Goal: Information Seeking & Learning: Learn about a topic

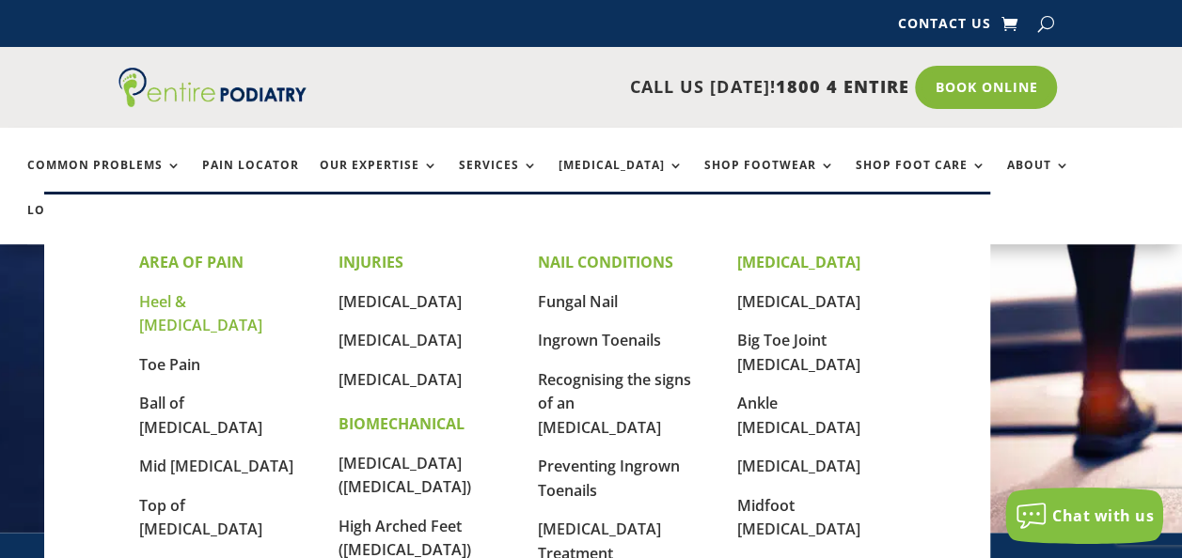
click at [184, 294] on link "Heel & [MEDICAL_DATA]" at bounding box center [200, 313] width 123 height 45
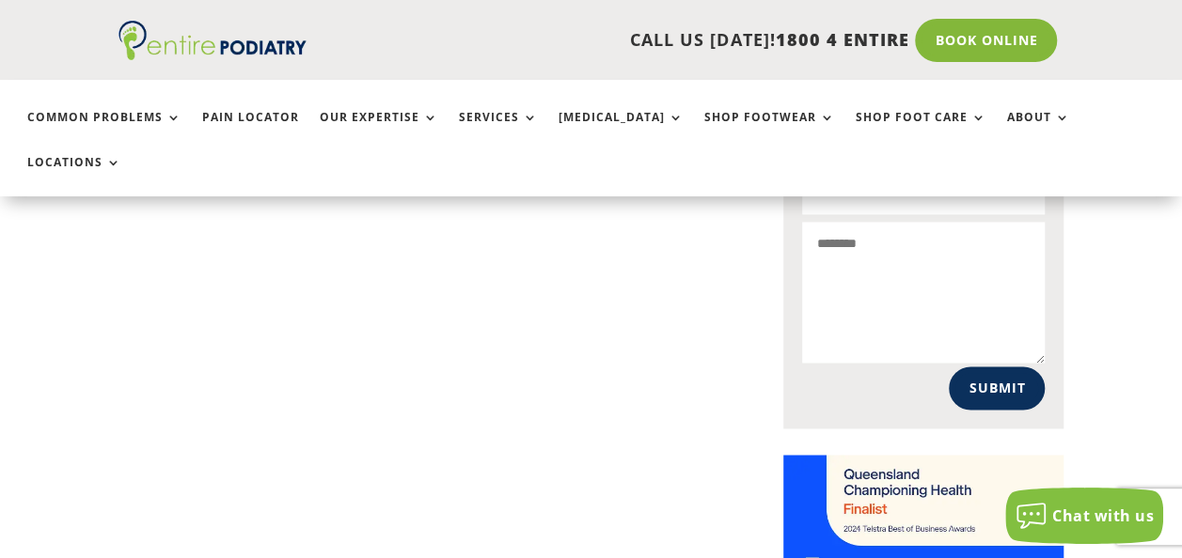
scroll to position [928, 0]
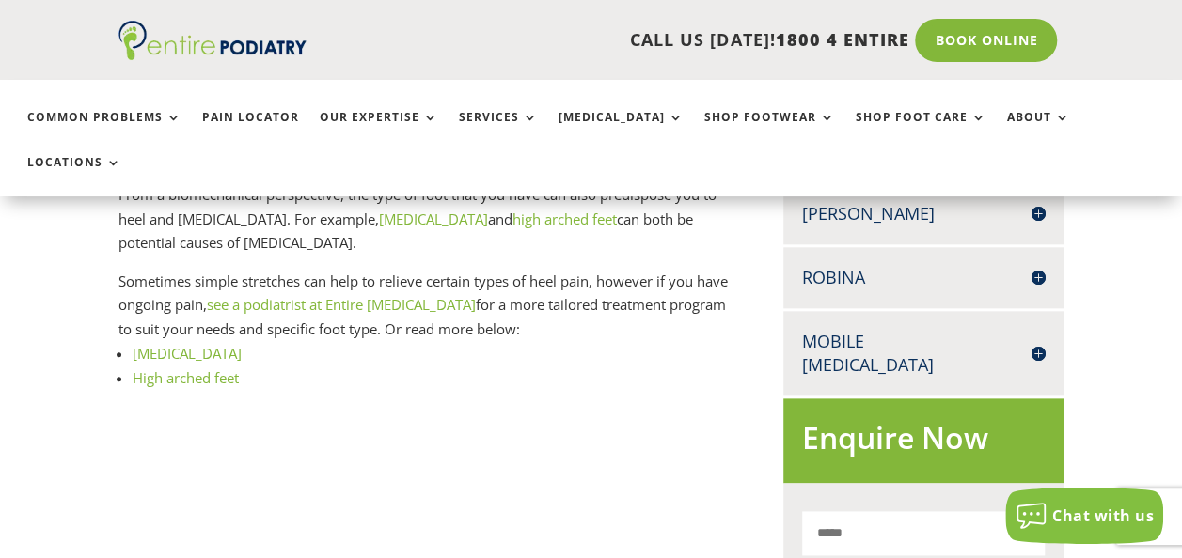
click at [189, 369] on link "High arched feet" at bounding box center [186, 378] width 106 height 19
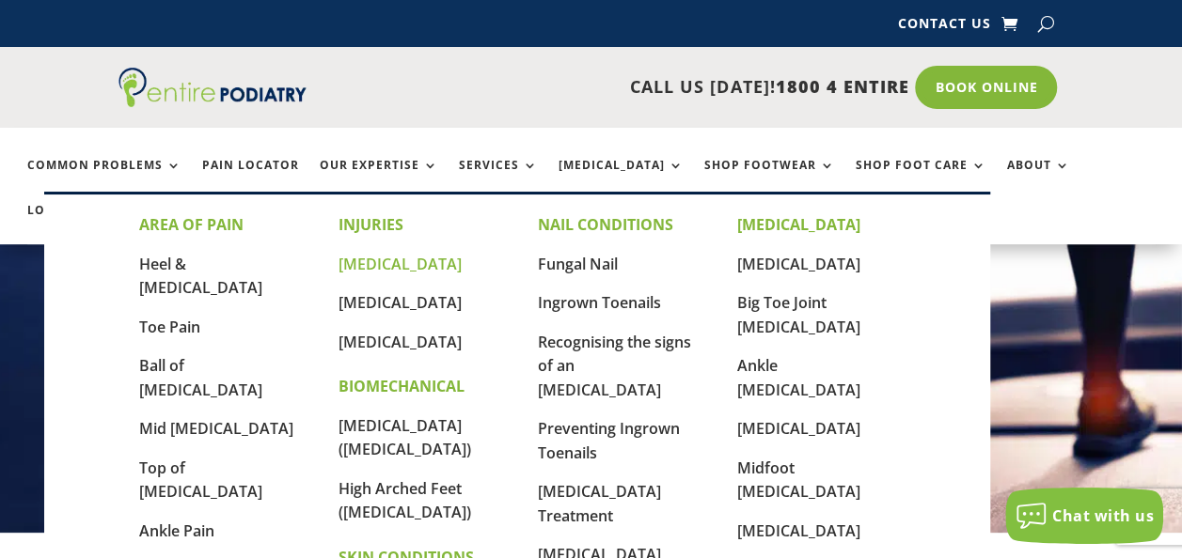
click at [383, 265] on link "[MEDICAL_DATA]" at bounding box center [399, 264] width 123 height 21
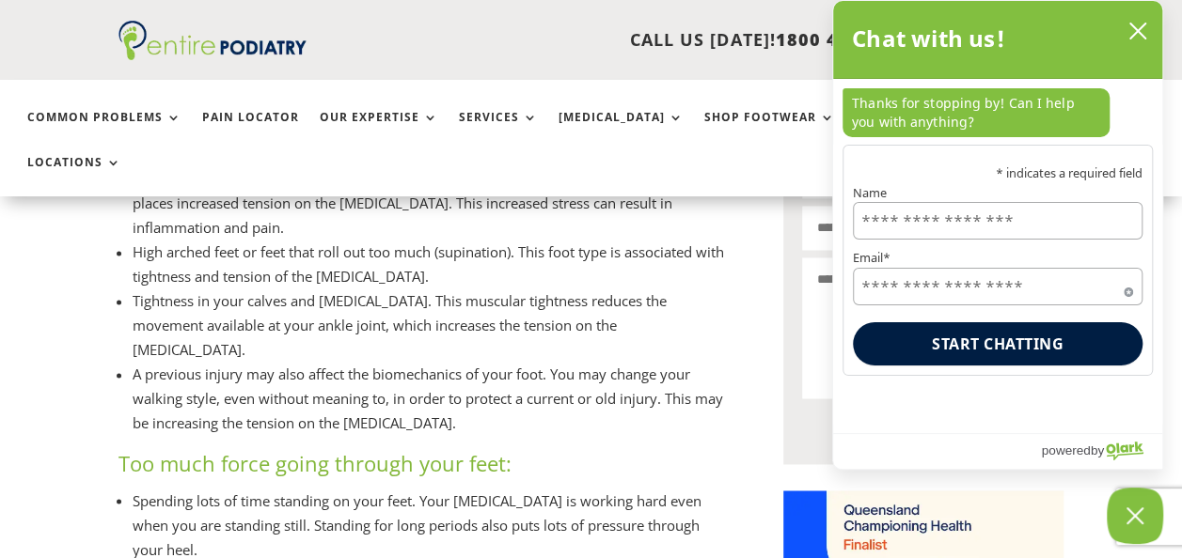
scroll to position [1095, 0]
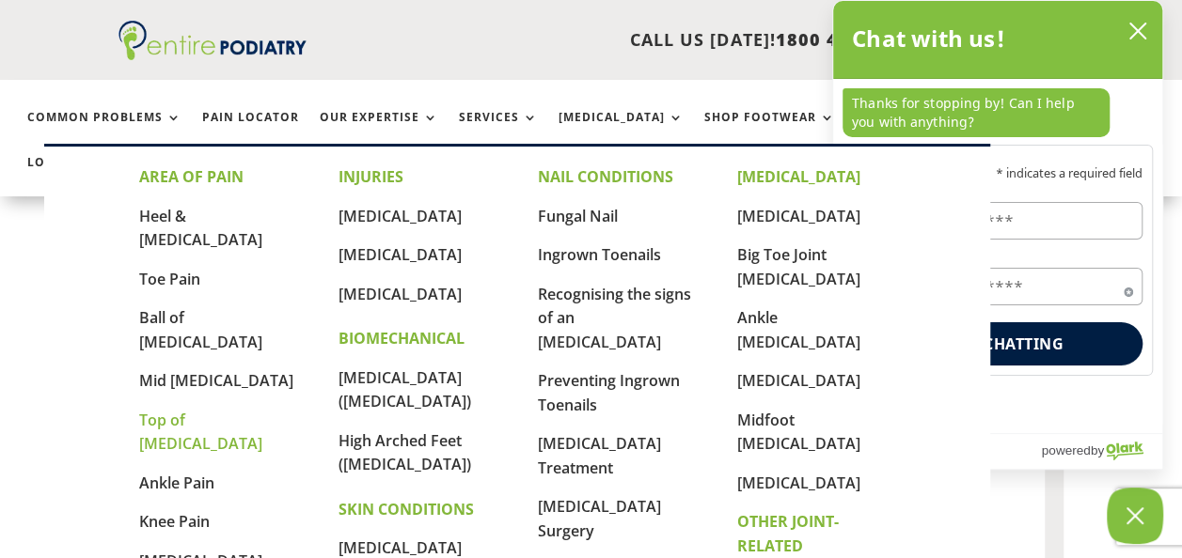
click at [179, 410] on link "Top of [MEDICAL_DATA]" at bounding box center [200, 432] width 123 height 45
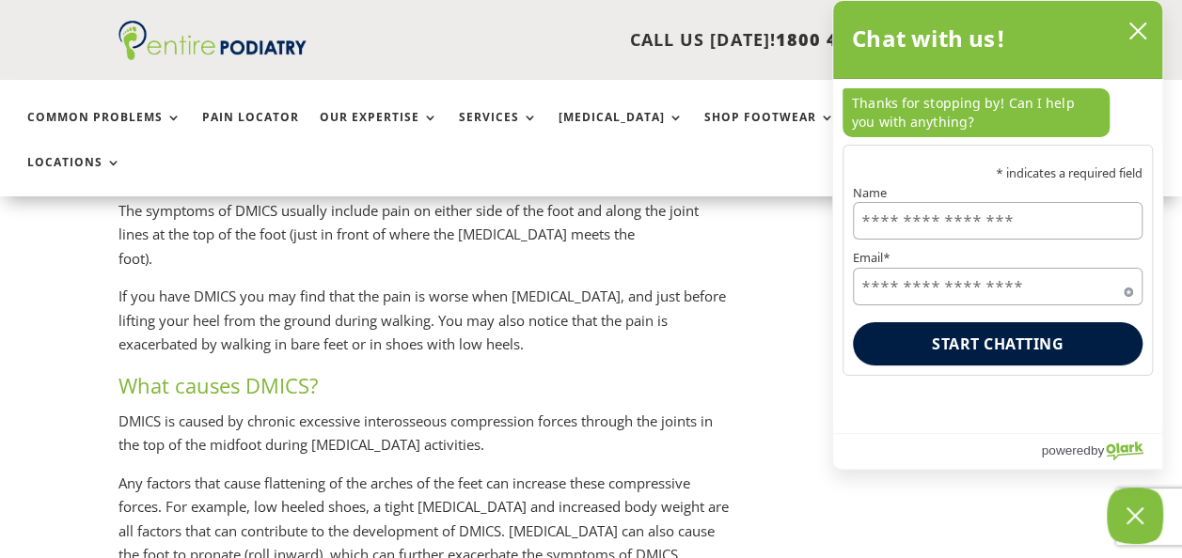
scroll to position [2441, 0]
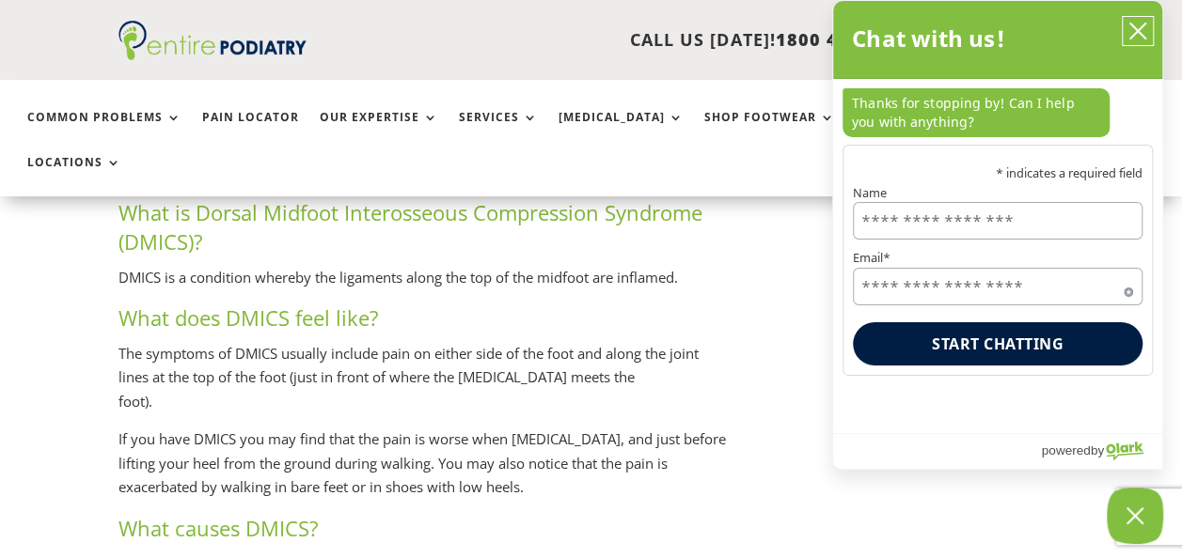
click at [1138, 28] on icon "close chatbox" at bounding box center [1137, 31] width 19 height 19
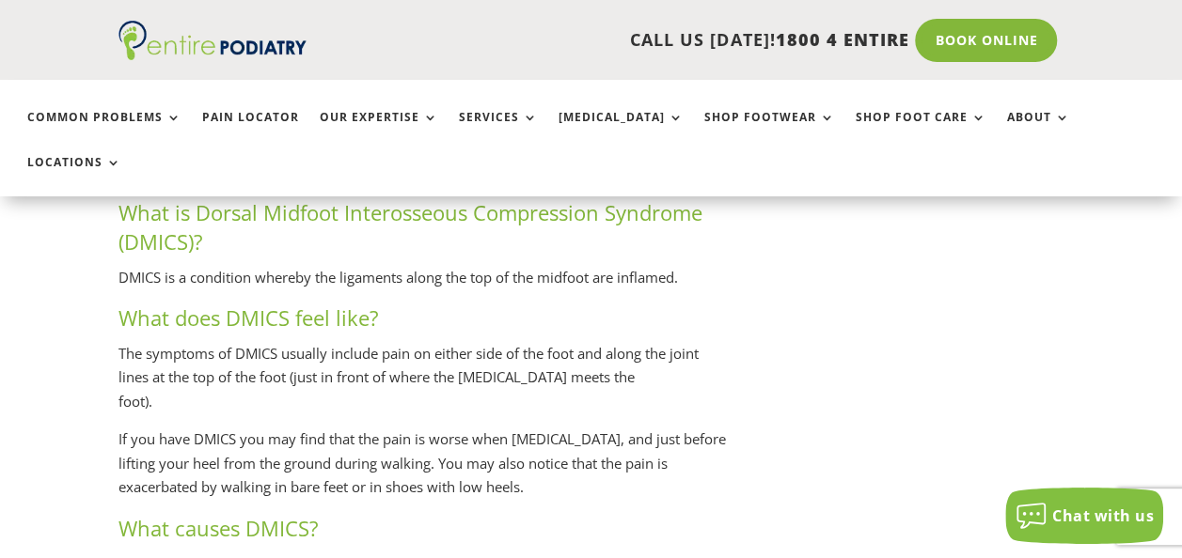
drag, startPoint x: 1176, startPoint y: 243, endPoint x: 1167, endPoint y: 298, distance: 56.3
drag, startPoint x: 1167, startPoint y: 298, endPoint x: 1046, endPoint y: 314, distance: 121.4
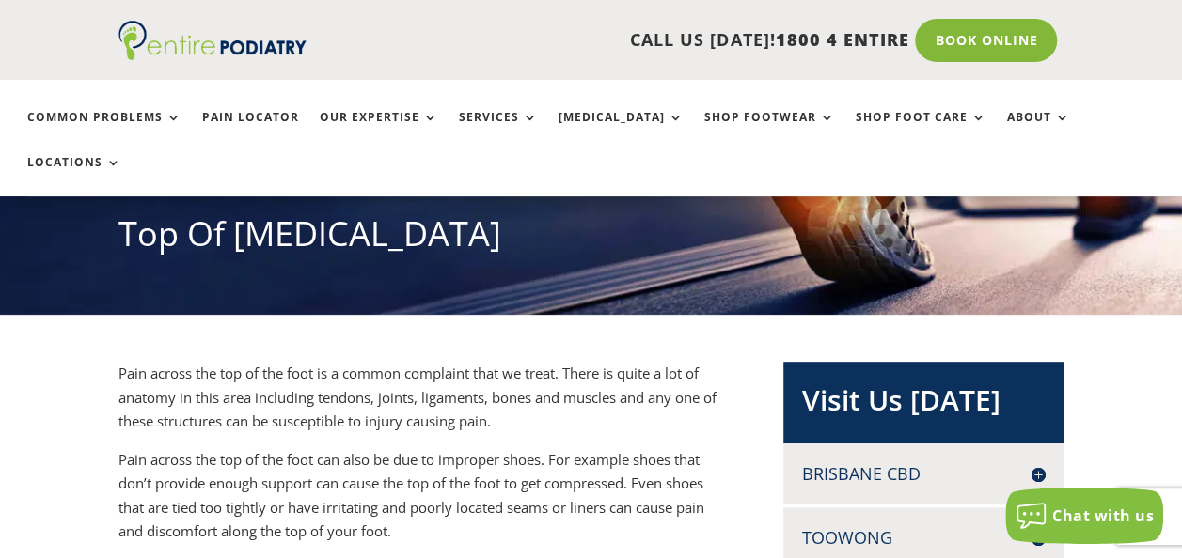
scroll to position [0, 0]
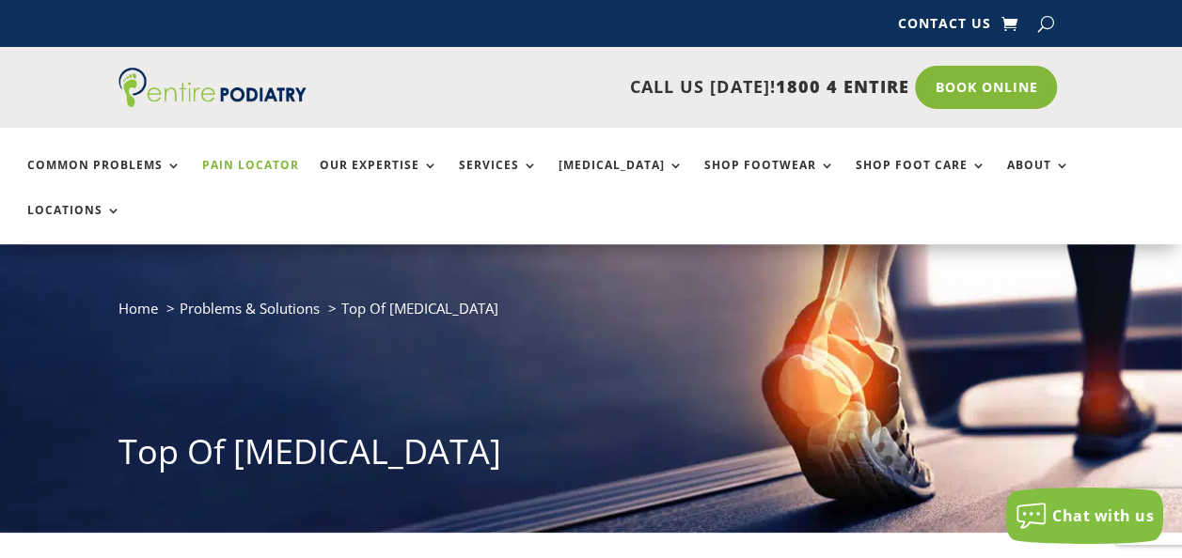
click at [241, 165] on link "Pain Locator" at bounding box center [250, 179] width 97 height 40
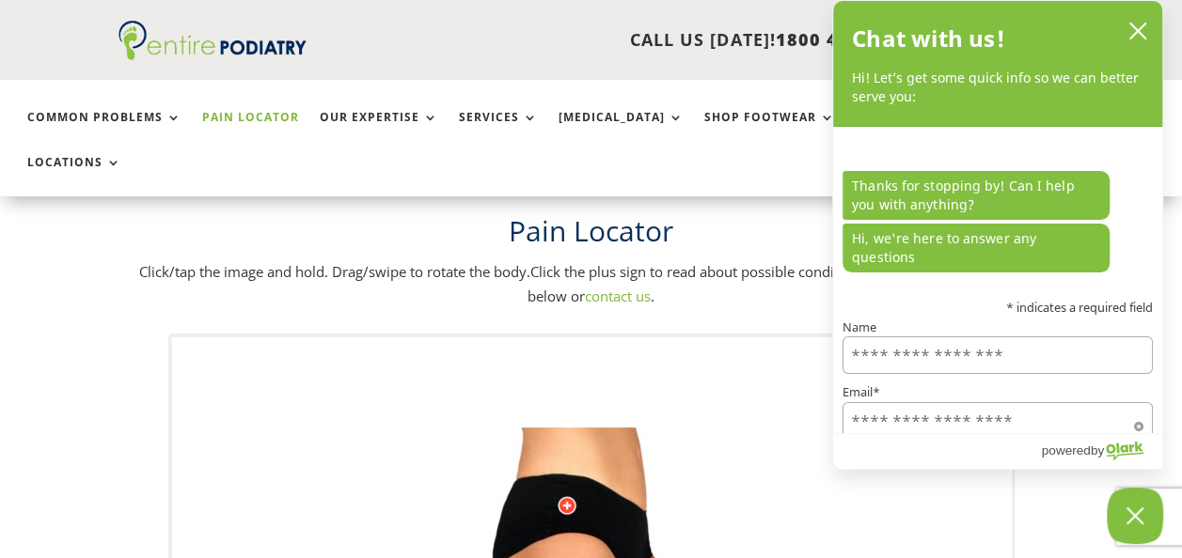
scroll to position [66, 0]
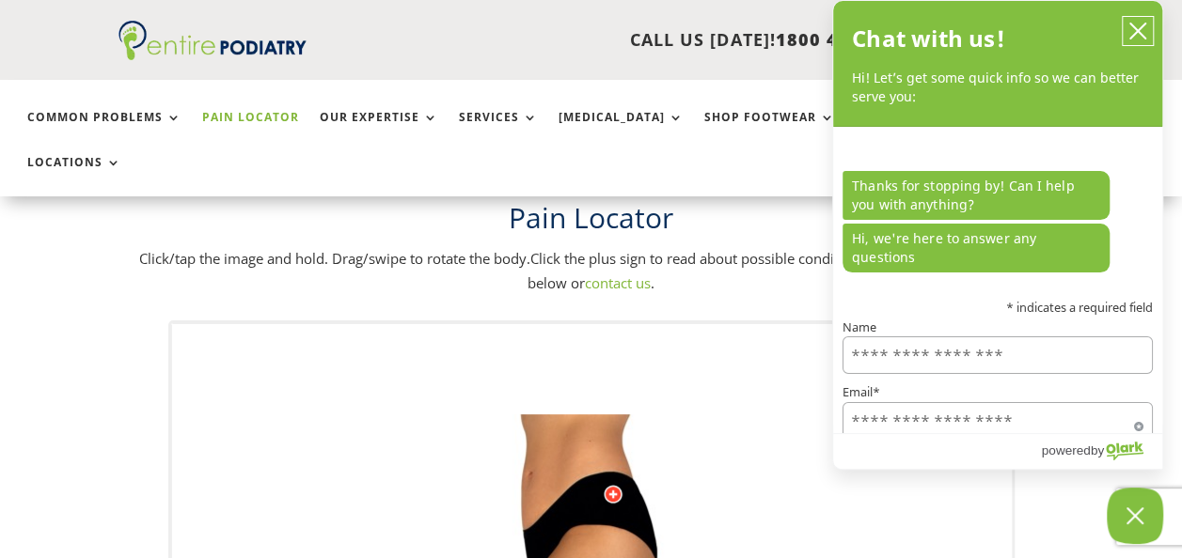
click at [1139, 19] on button "close chatbox" at bounding box center [1138, 31] width 30 height 28
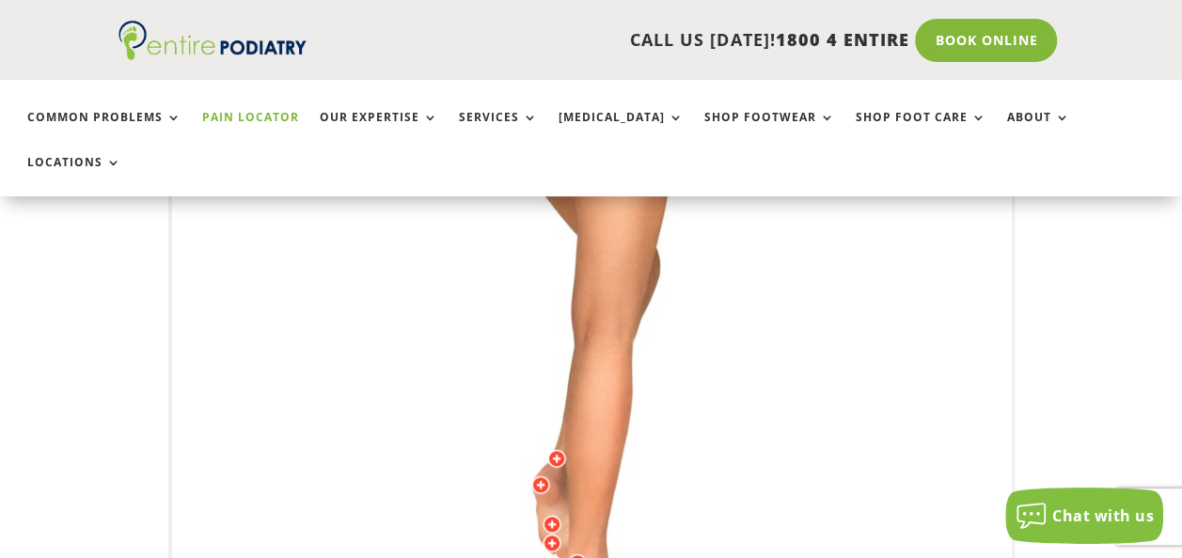
scroll to position [795, 0]
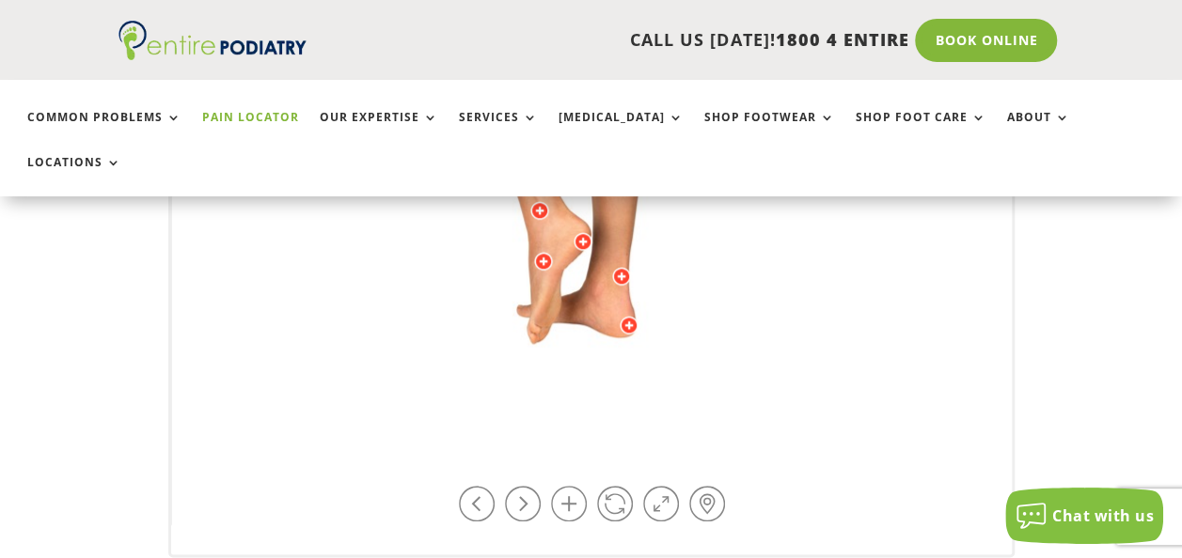
click at [531, 265] on img at bounding box center [591, 61] width 519 height 752
click at [470, 486] on link at bounding box center [477, 504] width 36 height 36
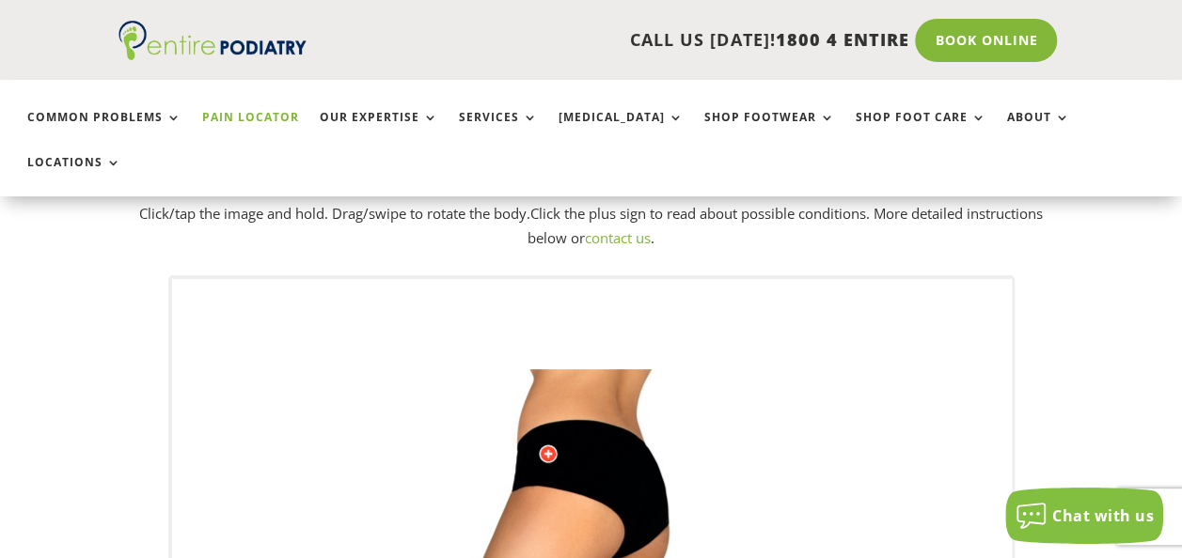
scroll to position [0, 0]
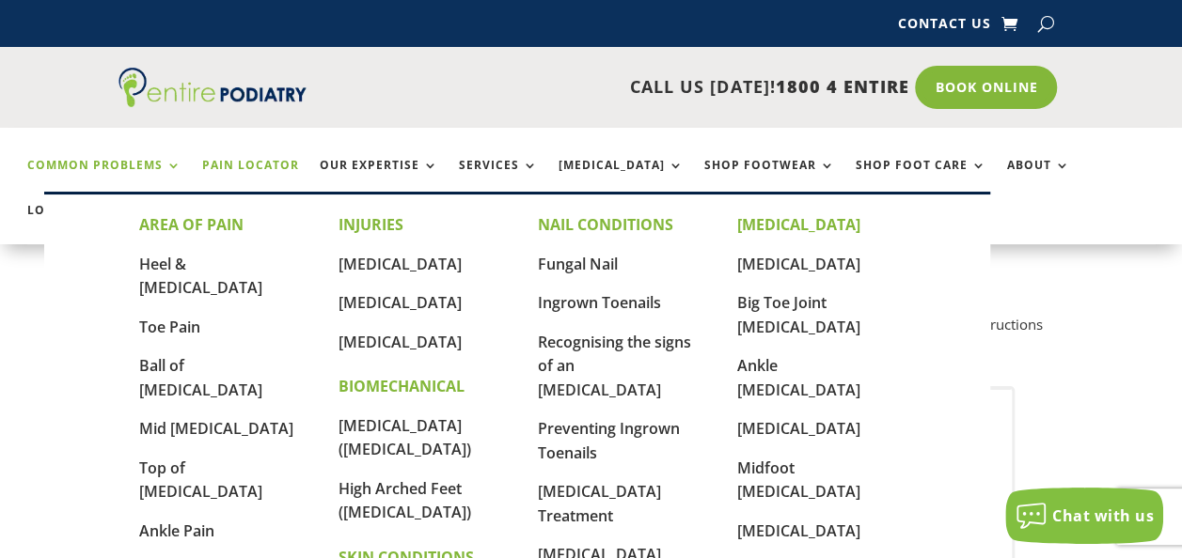
click at [169, 169] on link "Common Problems" at bounding box center [104, 179] width 154 height 40
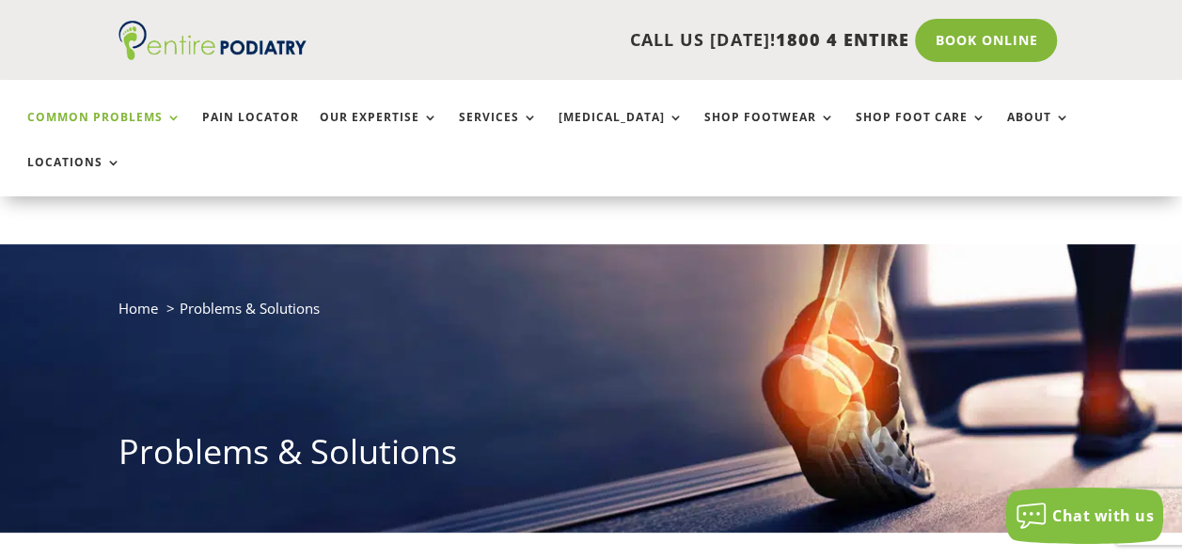
scroll to position [303, 0]
